Goal: Task Accomplishment & Management: Complete application form

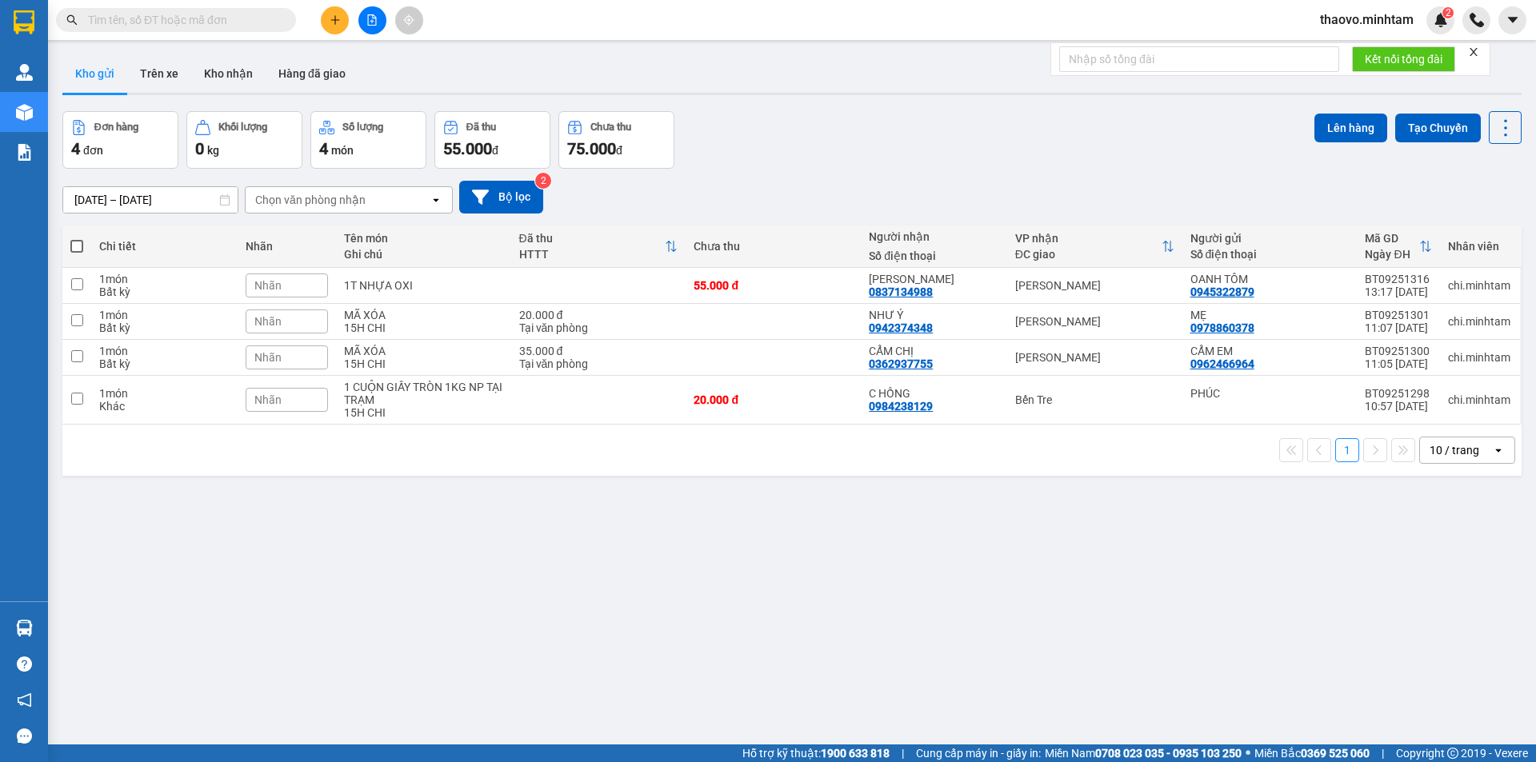
click at [147, 32] on div "Kết quả tìm kiếm ( 0 ) Bộ lọc No Data" at bounding box center [156, 20] width 312 height 28
click at [154, 23] on input "text" at bounding box center [182, 20] width 189 height 18
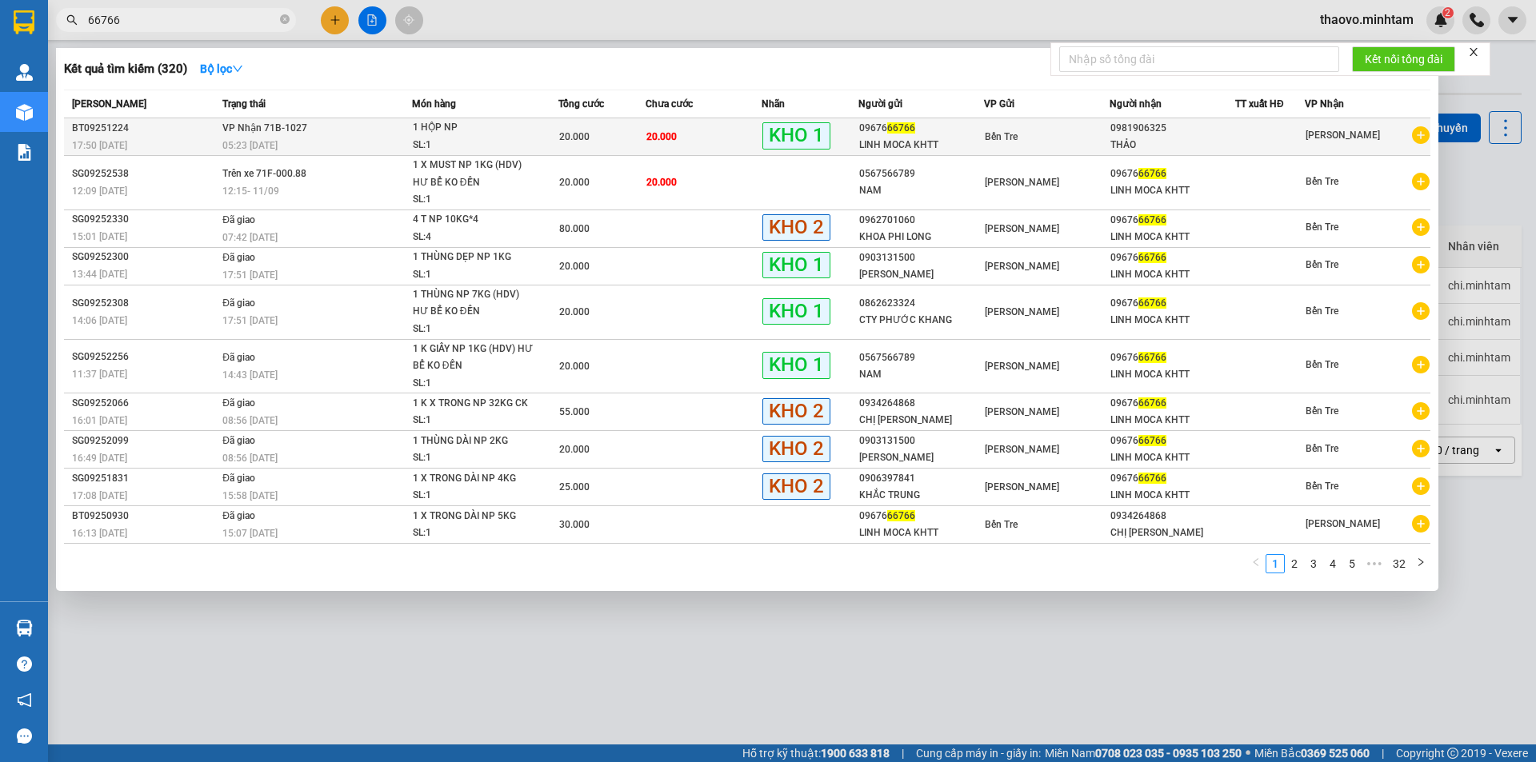
type input "66766"
click at [289, 137] on div "05:23 [DATE]" at bounding box center [316, 146] width 189 height 18
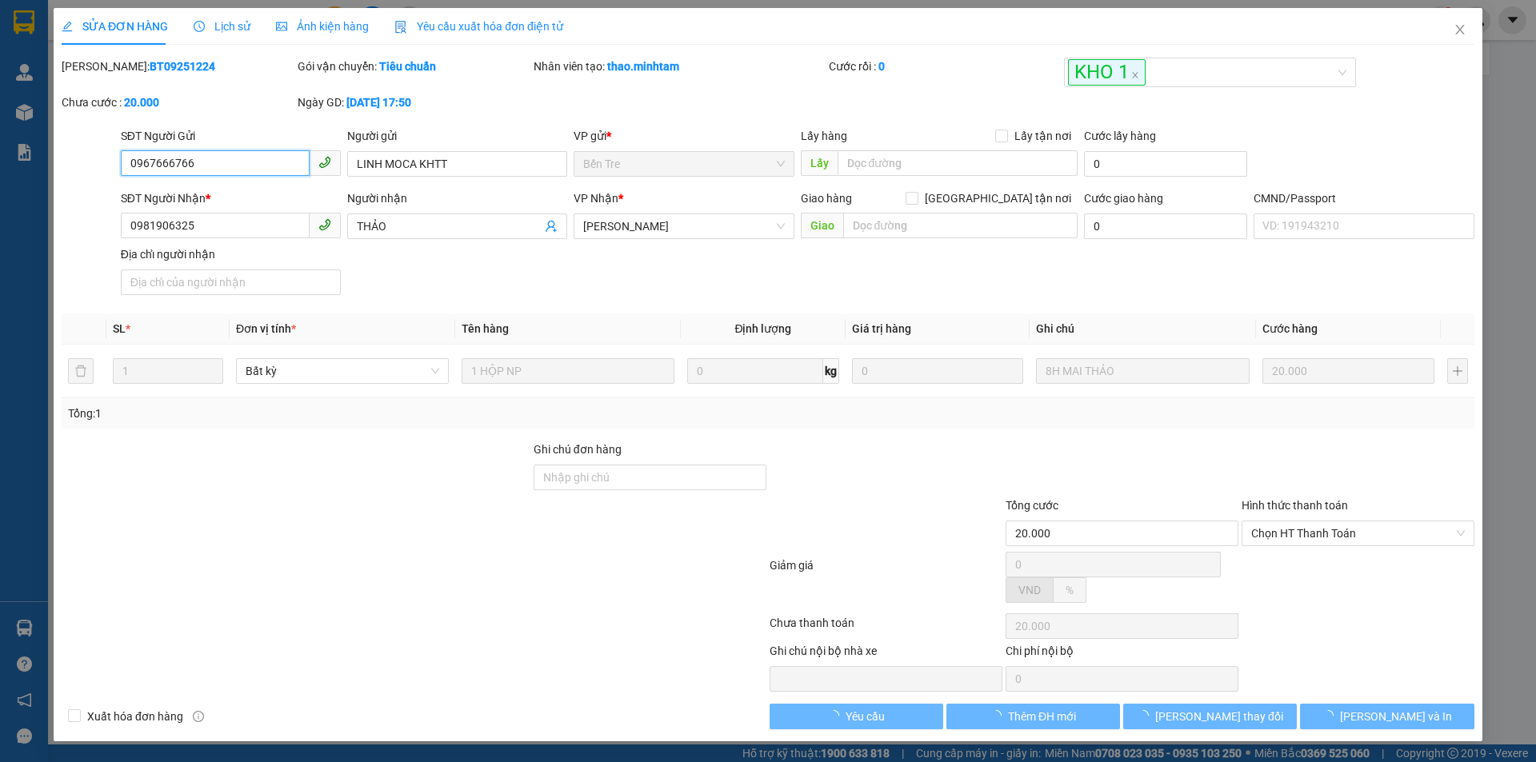
type input "0967666766"
type input "LINH MOCA KHTT"
type input "0981906325"
type input "THẢO"
type input "20.000"
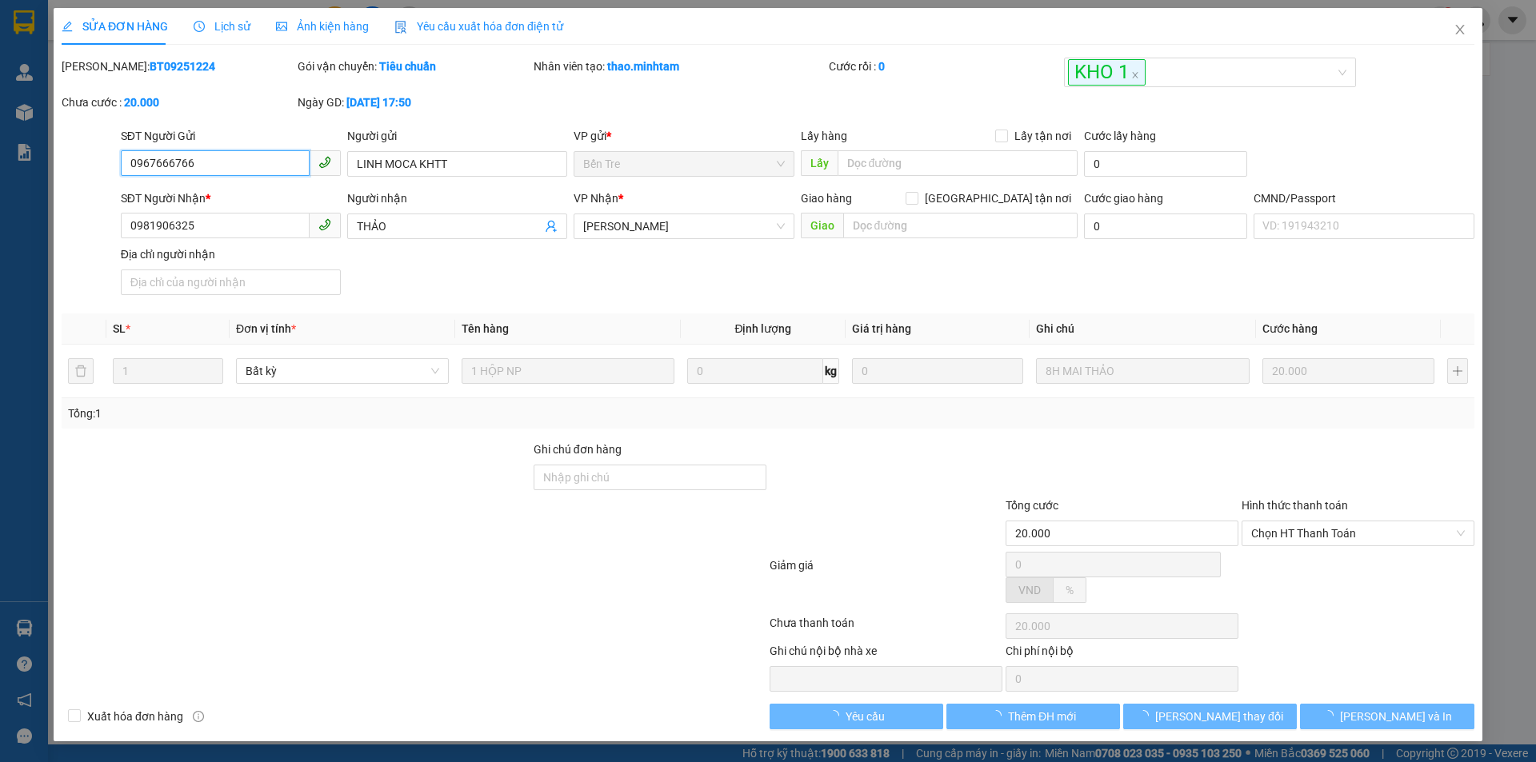
type input "20.000"
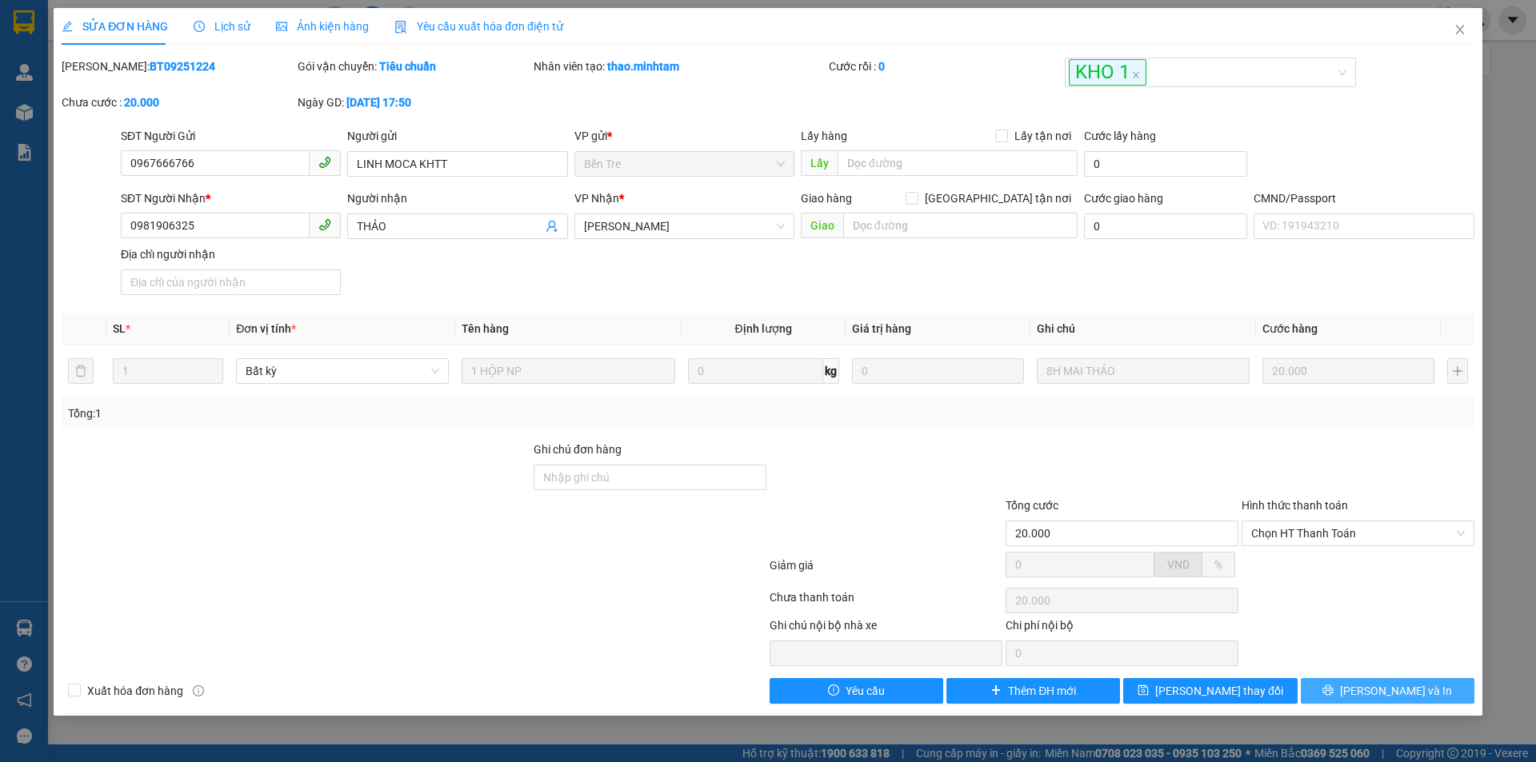
click at [1371, 693] on button "[PERSON_NAME] và In" at bounding box center [1388, 691] width 174 height 26
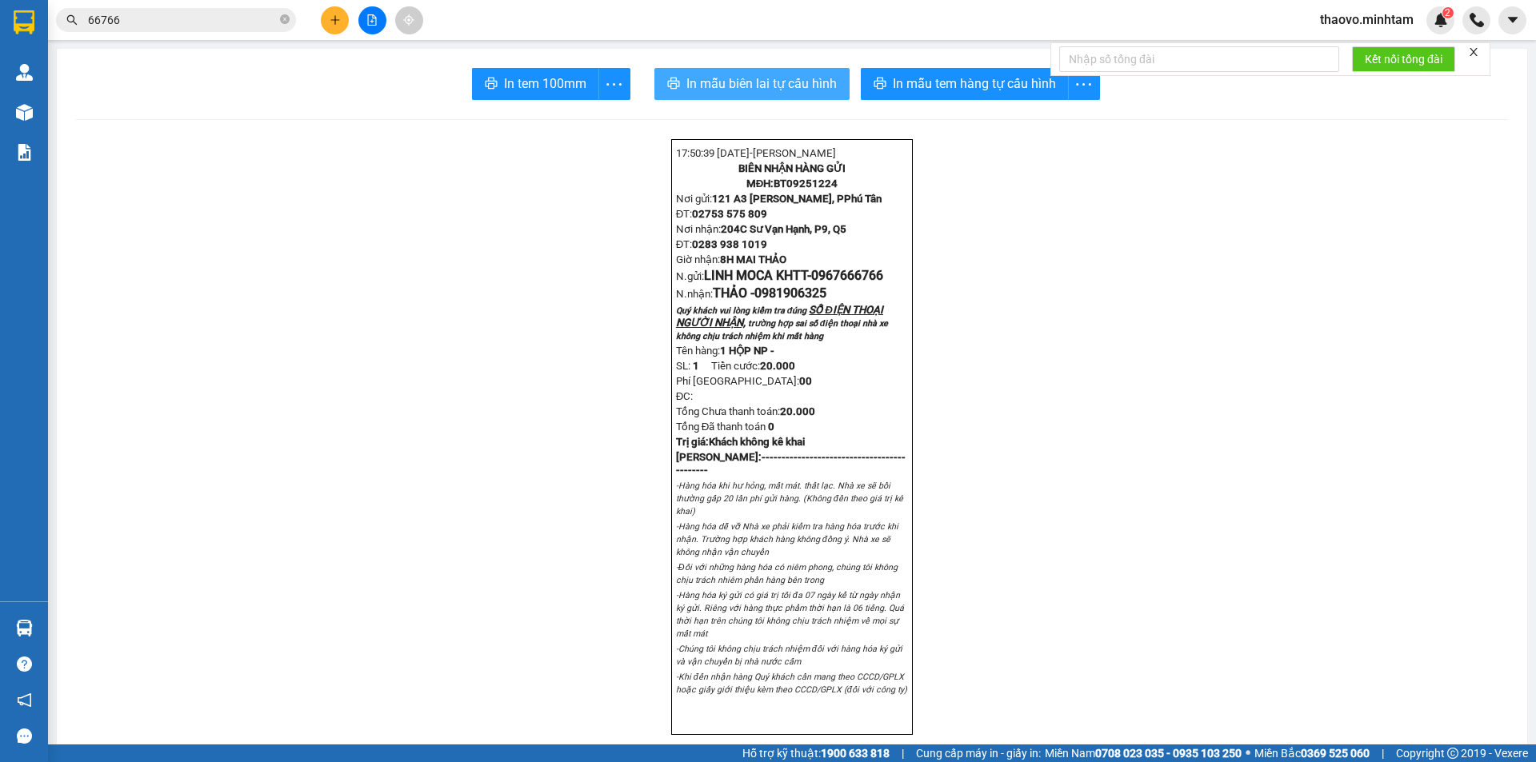
click at [757, 82] on span "In mẫu biên lai tự cấu hình" at bounding box center [761, 84] width 150 height 20
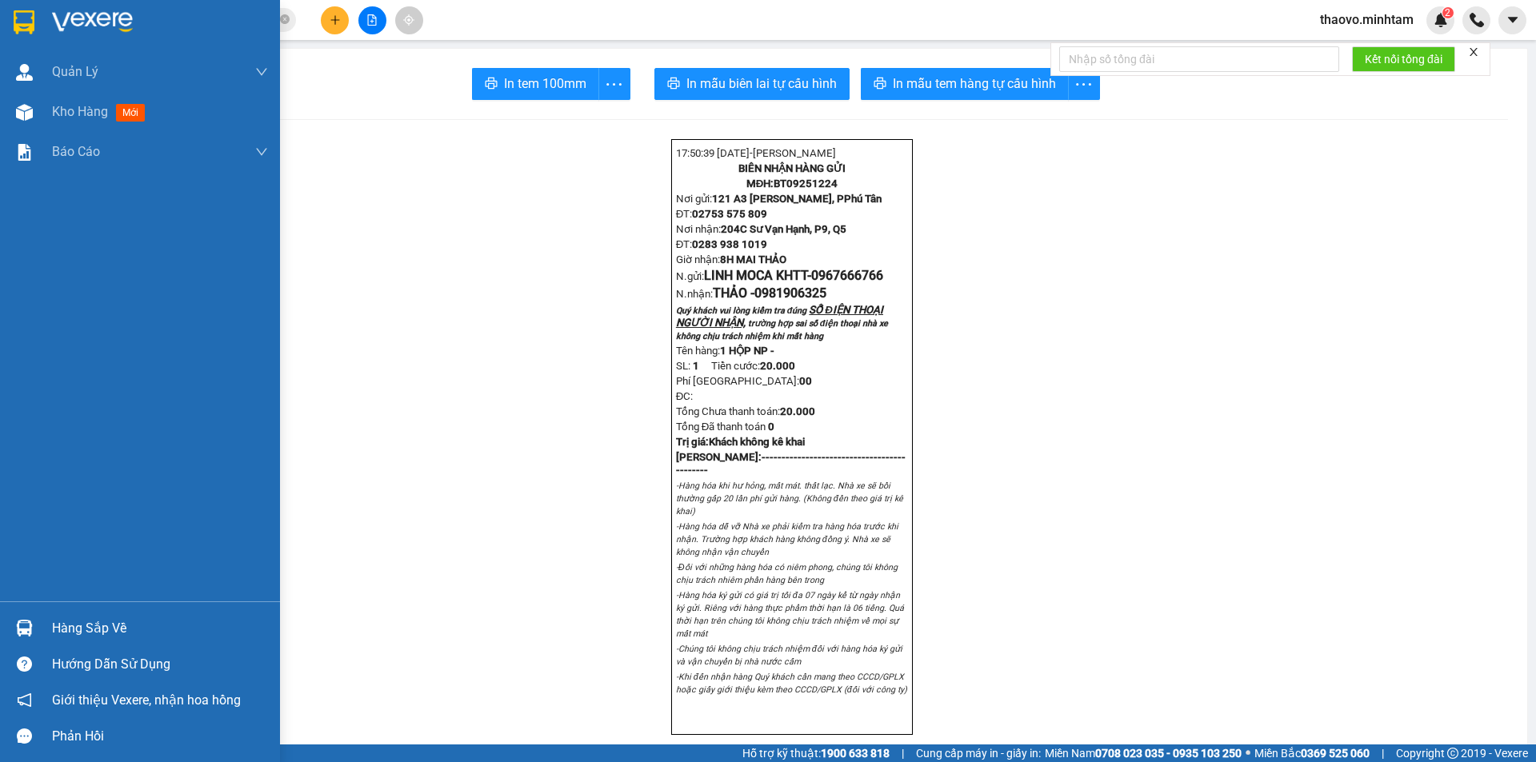
click at [16, 10] on img at bounding box center [24, 22] width 21 height 24
